Goal: Navigation & Orientation: Find specific page/section

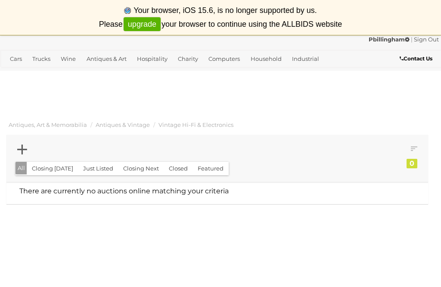
click at [207, 124] on span "Vintage Hi-Fi & Electronics" at bounding box center [196, 124] width 75 height 7
click at [134, 125] on span "Antiques & Vintage" at bounding box center [123, 124] width 54 height 7
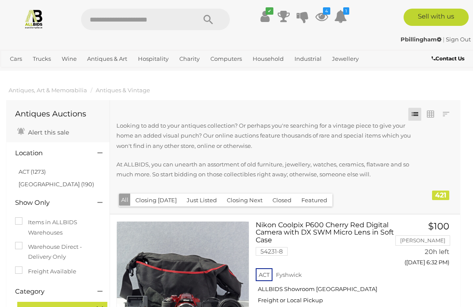
click at [0, 0] on link "Home Electronics & Entertainment" at bounding box center [0, 0] width 0 height 0
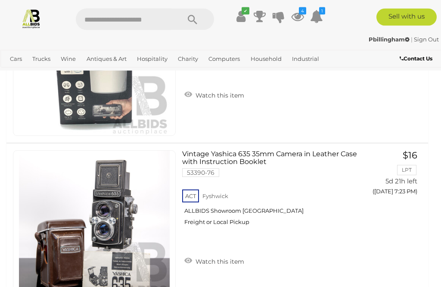
scroll to position [4803, 0]
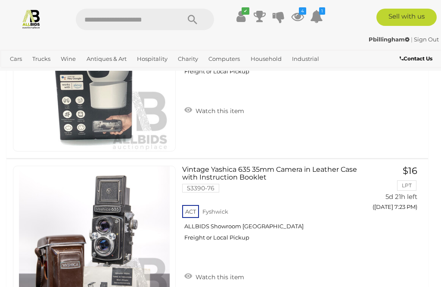
click at [310, 59] on link "Industrial" at bounding box center [306, 59] width 34 height 14
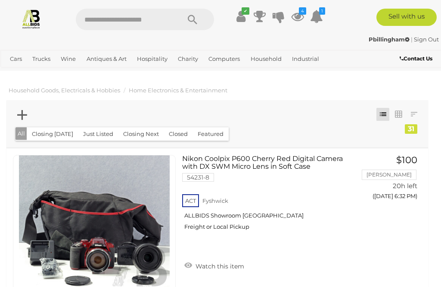
click at [0, 0] on link "Tools & Hardware" at bounding box center [0, 0] width 0 height 0
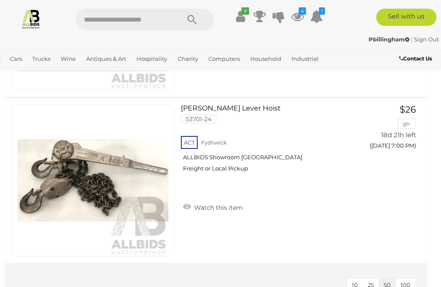
scroll to position [5119, 0]
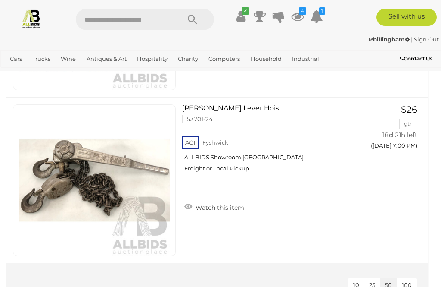
click at [302, 58] on link "Industrial" at bounding box center [306, 59] width 34 height 14
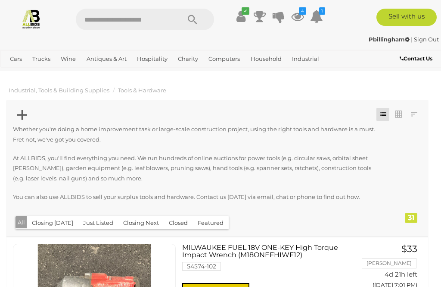
click at [329, 138] on p "Whether you're doing a home improvement task or large-scale construction projec…" at bounding box center [197, 134] width 369 height 20
click at [305, 56] on link "Industrial" at bounding box center [306, 59] width 34 height 14
click at [0, 0] on link "Shipping Containers & Portable Buildings" at bounding box center [0, 0] width 0 height 0
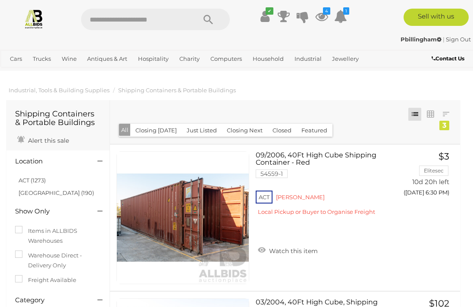
click at [101, 57] on link "Antiques & Art" at bounding box center [107, 59] width 47 height 14
click at [0, 0] on link "Collectible Watches" at bounding box center [0, 0] width 0 height 0
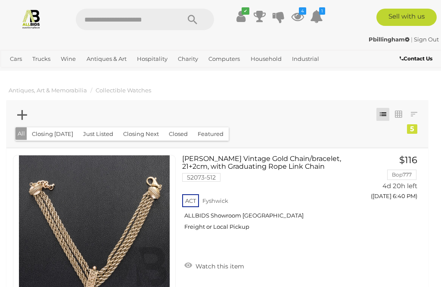
click at [15, 59] on link "Cars" at bounding box center [15, 59] width 19 height 14
click at [0, 0] on link "Unique & Classic Cars" at bounding box center [0, 0] width 0 height 0
